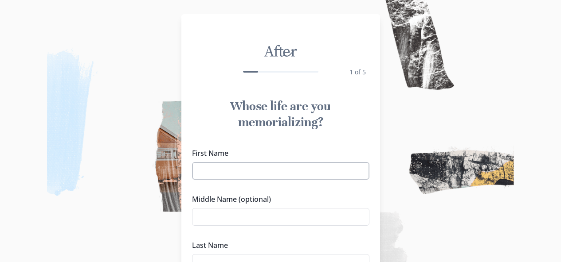
click at [264, 167] on input "First Name" at bounding box center [280, 171] width 177 height 18
click at [261, 171] on input "ZUKISWA [PERSON_NAME]" at bounding box center [280, 171] width 177 height 18
click at [299, 172] on input "ZUKISWA [PERSON_NAME]" at bounding box center [280, 171] width 177 height 18
type input "ZUKISWA"
click at [305, 224] on input "Middle Name (optional)" at bounding box center [280, 217] width 177 height 18
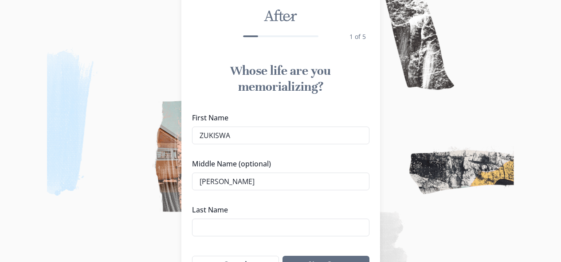
scroll to position [53, 0]
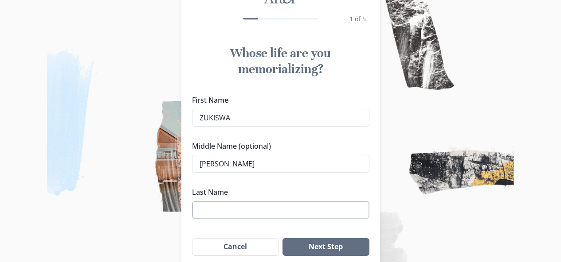
type input "[PERSON_NAME]"
click at [315, 216] on input "Last Name" at bounding box center [280, 210] width 177 height 18
type input "DINGAYO"
click at [324, 245] on button "Next Step" at bounding box center [325, 248] width 86 height 18
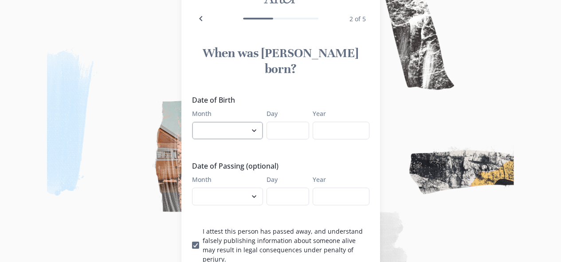
click at [257, 122] on select "January February March April May June July August September October November De…" at bounding box center [227, 131] width 71 height 18
select select "2"
click at [195, 122] on select "January February March April May June July August September October November De…" at bounding box center [227, 131] width 71 height 18
click at [302, 122] on input "Day" at bounding box center [287, 131] width 43 height 18
type input "15"
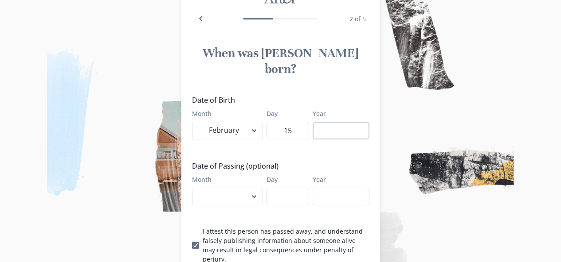
click at [319, 122] on input "Year" at bounding box center [341, 131] width 57 height 18
type input "1976"
click at [257, 188] on select "January February March April May June July August September October November De…" at bounding box center [227, 197] width 71 height 18
select select "8"
click at [195, 188] on select "January February March April May June July August September October November De…" at bounding box center [227, 197] width 71 height 18
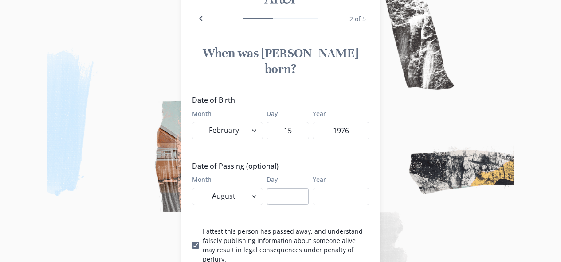
click at [300, 188] on input "Day" at bounding box center [287, 197] width 43 height 18
type input "8"
click at [321, 188] on input "Year" at bounding box center [341, 197] width 57 height 18
type input "1"
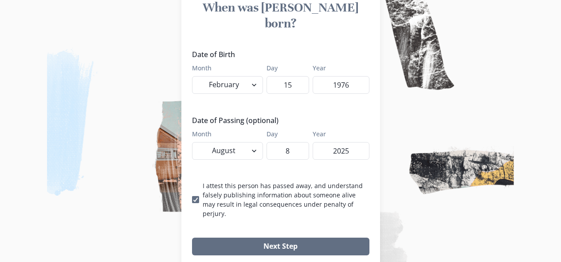
scroll to position [106, 0]
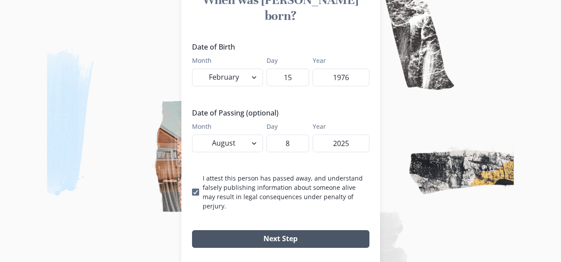
type input "2025"
click at [313, 231] on button "Next Step" at bounding box center [280, 240] width 177 height 18
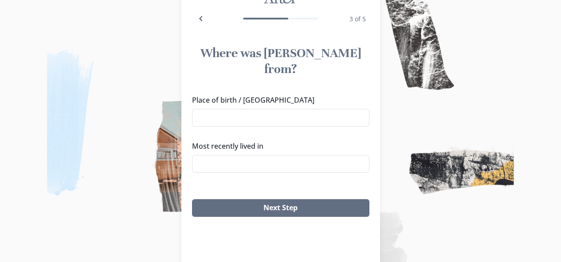
scroll to position [35, 0]
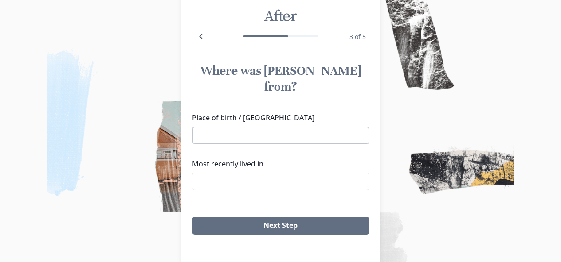
click at [326, 127] on input "Place of birth / [GEOGRAPHIC_DATA]" at bounding box center [280, 136] width 177 height 18
type input "MAXONGO IN ELLIOT"
click at [293, 173] on input "Most recently lived in" at bounding box center [280, 182] width 177 height 18
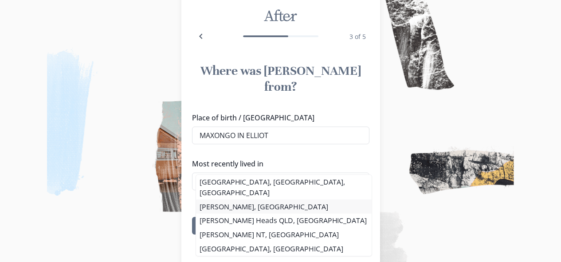
click at [253, 200] on li "[PERSON_NAME], [GEOGRAPHIC_DATA]" at bounding box center [284, 207] width 176 height 14
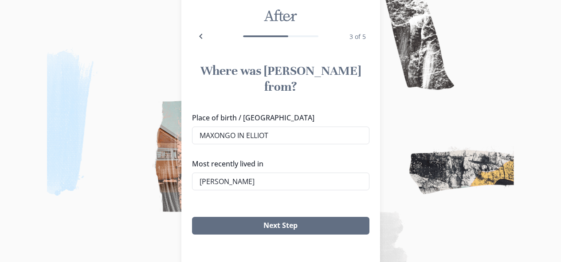
type input "[PERSON_NAME], [GEOGRAPHIC_DATA]"
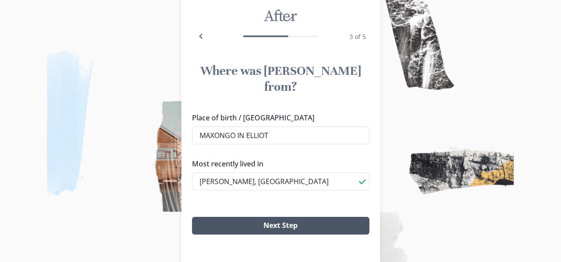
click at [275, 217] on button "Next Step" at bounding box center [280, 226] width 177 height 18
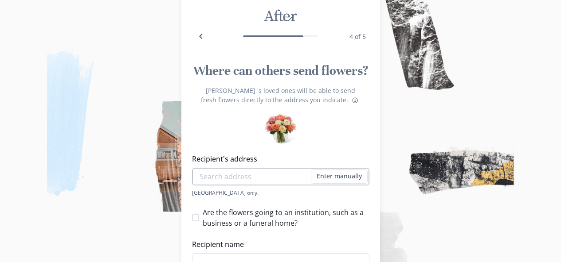
click at [253, 171] on input "Recipient's address" at bounding box center [280, 177] width 177 height 18
type input "N131 EKUTHULENI ELLIOT 5460"
click at [199, 219] on span at bounding box center [195, 218] width 7 height 7
click at [192, 218] on input "Are the flowers going to an institution, such as a business or a funeral home?" at bounding box center [192, 218] width 0 height 0
checkbox input "true"
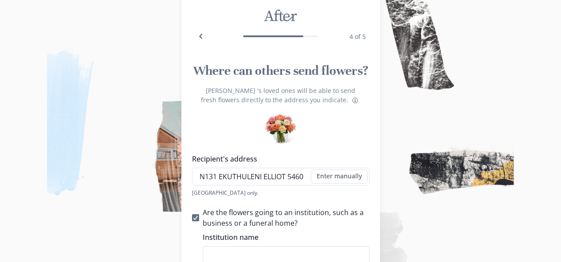
click at [560, 259] on img at bounding box center [280, 131] width 561 height 262
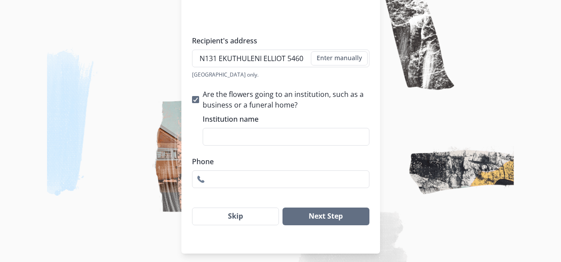
scroll to position [160, 0]
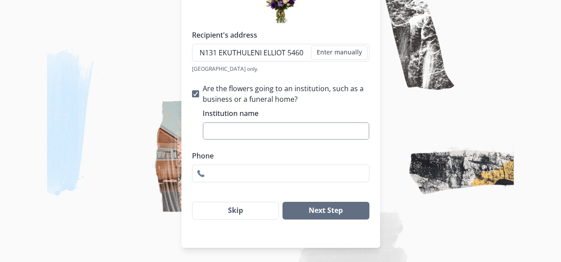
click at [256, 133] on input "Institution name" at bounding box center [286, 131] width 167 height 18
type input "ABAVELELI"
click at [265, 173] on input "Phone" at bounding box center [280, 174] width 177 height 18
type input "0697264809"
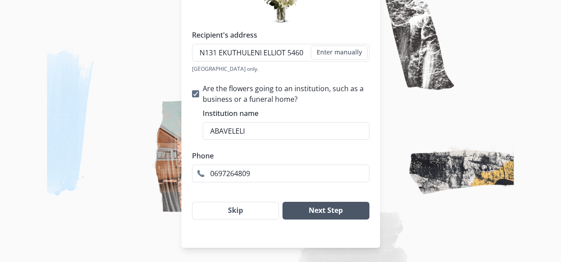
click at [302, 214] on button "Next Step" at bounding box center [325, 211] width 86 height 18
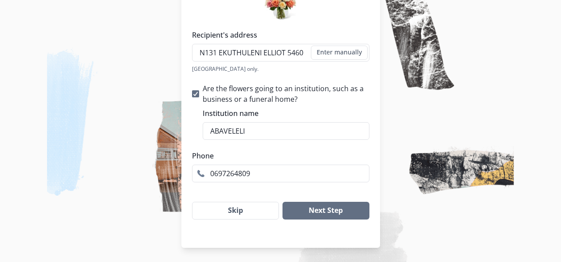
click at [419, 107] on img at bounding box center [280, 131] width 561 height 262
click at [362, 56] on button "Enter manually" at bounding box center [339, 53] width 57 height 14
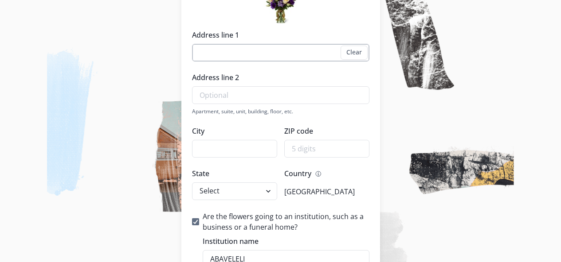
click at [298, 56] on input "Address line 1" at bounding box center [280, 53] width 177 height 18
type input "N131"
click at [267, 92] on input "Address line 2" at bounding box center [280, 95] width 177 height 18
type input "EKUTHULENI"
click at [262, 153] on input "City" at bounding box center [234, 149] width 85 height 18
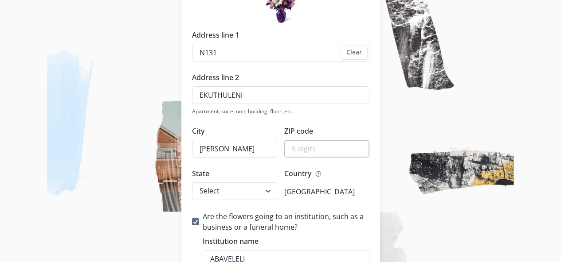
type input "[PERSON_NAME]"
click at [293, 147] on input "ZIP code" at bounding box center [326, 149] width 85 height 18
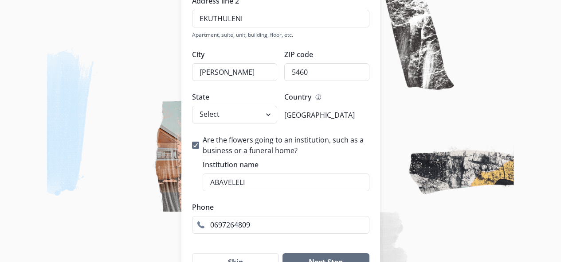
scroll to position [288, 0]
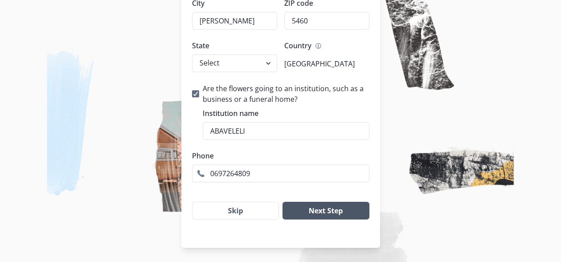
type input "5460"
click at [311, 213] on button "Next Step" at bounding box center [325, 211] width 86 height 18
click at [268, 68] on select "Select [US_STATE] [US_STATE] [US_STATE] [US_STATE] [US_STATE] [US_STATE] [US_ST…" at bounding box center [234, 64] width 85 height 18
